Goal: Task Accomplishment & Management: Use online tool/utility

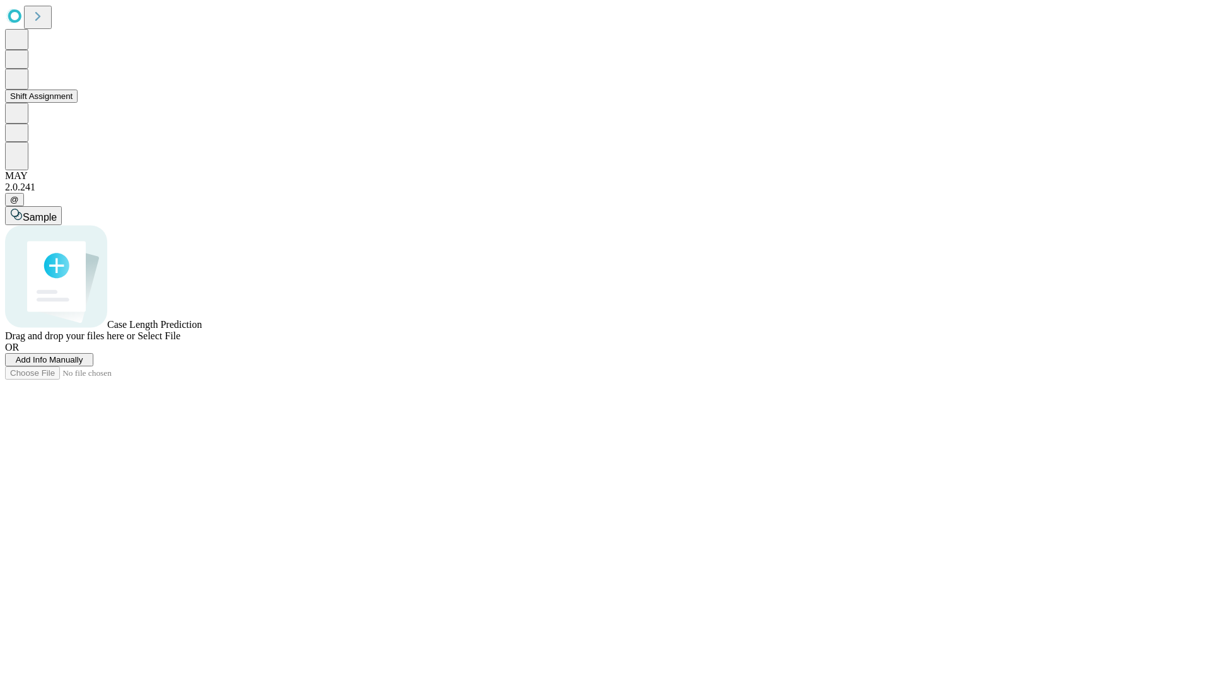
click at [78, 103] on button "Shift Assignment" at bounding box center [41, 96] width 73 height 13
